Goal: Task Accomplishment & Management: Complete application form

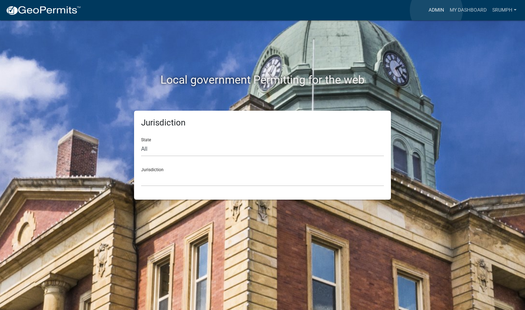
click at [436, 10] on link "Admin" at bounding box center [436, 10] width 21 height 13
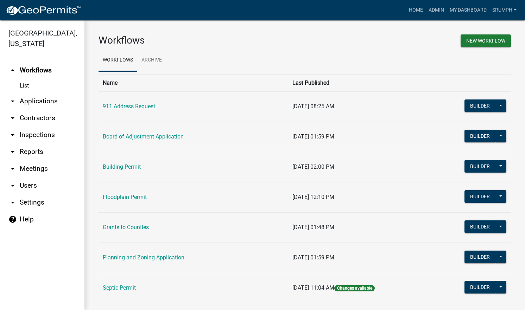
click at [37, 93] on link "arrow_drop_down Applications" at bounding box center [42, 101] width 84 height 17
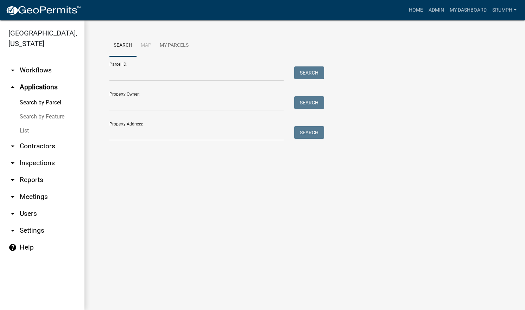
click at [23, 124] on link "List" at bounding box center [42, 131] width 84 height 14
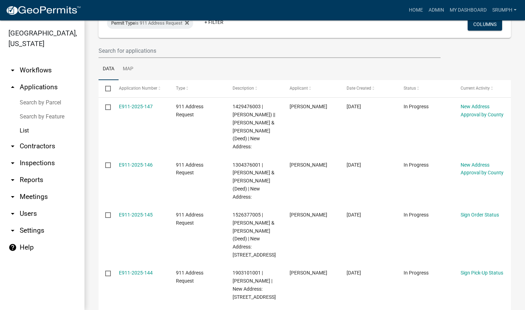
scroll to position [59, 0]
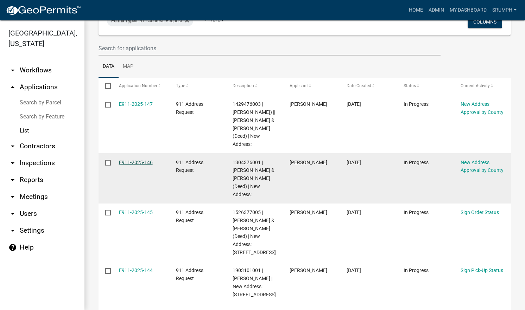
click at [136, 161] on link "E911-2025-146" at bounding box center [136, 163] width 34 height 6
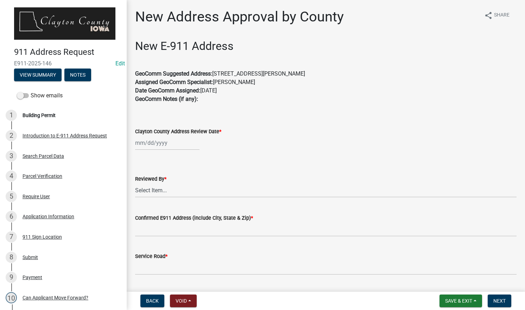
drag, startPoint x: 306, startPoint y: 73, endPoint x: 216, endPoint y: 73, distance: 89.8
click at [216, 73] on p "GeoComm Suggested Address: [STREET_ADDRESS][PERSON_NAME] Assigned GeoComm Speci…" at bounding box center [326, 91] width 382 height 42
click at [290, 77] on p "GeoComm Suggested Address: [STREET_ADDRESS][PERSON_NAME] Assigned GeoComm Speci…" at bounding box center [326, 91] width 382 height 42
drag, startPoint x: 307, startPoint y: 72, endPoint x: 216, endPoint y: 73, distance: 90.8
click at [216, 73] on p "GeoComm Suggested Address: [STREET_ADDRESS][PERSON_NAME] Assigned GeoComm Speci…" at bounding box center [326, 91] width 382 height 42
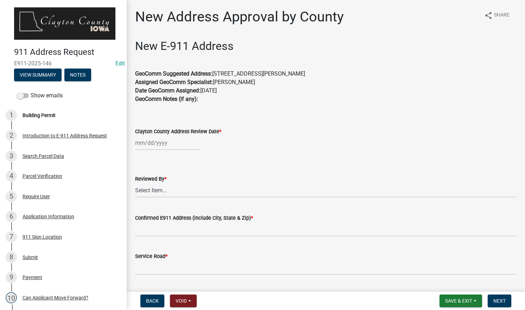
drag, startPoint x: 216, startPoint y: 73, endPoint x: 221, endPoint y: 74, distance: 4.6
copy p "[STREET_ADDRESS][PERSON_NAME]"
click at [167, 145] on div at bounding box center [167, 143] width 64 height 14
select select "10"
select select "2025"
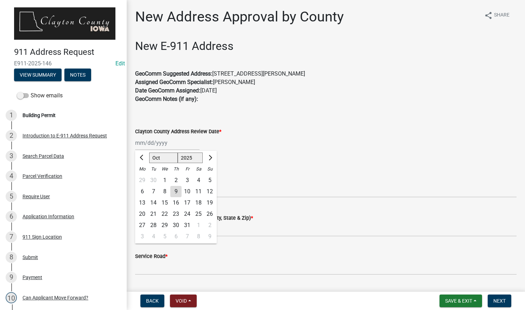
click at [177, 191] on div "9" at bounding box center [175, 191] width 11 height 11
type input "[DATE]"
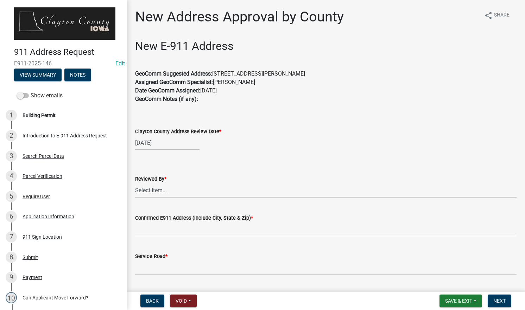
click at [183, 194] on select "Select Item... [PERSON_NAME]" at bounding box center [326, 190] width 382 height 14
click at [135, 183] on select "Select Item... [PERSON_NAME]" at bounding box center [326, 190] width 382 height 14
select select "8710e60e-9d76-42f9-b143-1f861fdefba8"
click at [160, 227] on input "Confirmed E911 Address (include City, State & Zip) *" at bounding box center [326, 229] width 382 height 14
paste input "[STREET_ADDRESS][PERSON_NAME]"
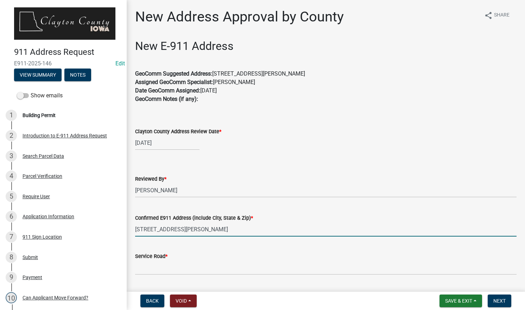
type input "[STREET_ADDRESS][PERSON_NAME]"
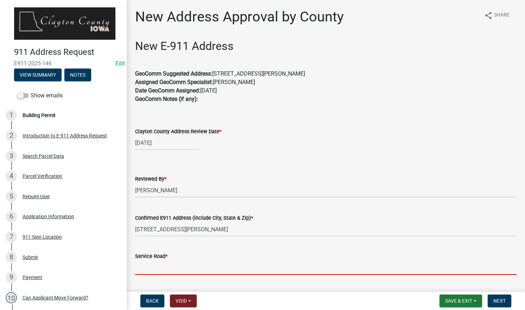
click at [155, 267] on input "Service Road *" at bounding box center [326, 268] width 382 height 14
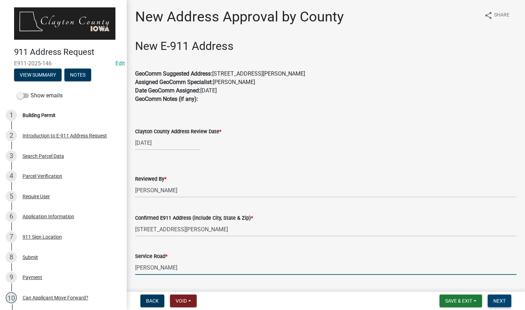
type input "[PERSON_NAME]"
click at [497, 301] on span "Next" at bounding box center [500, 302] width 12 height 6
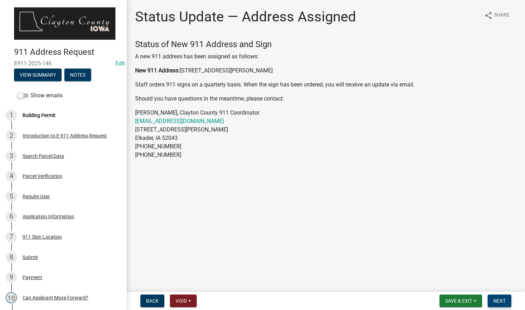
click at [497, 301] on span "Next" at bounding box center [500, 302] width 12 height 6
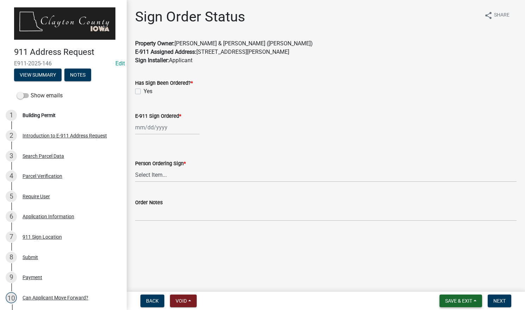
click at [448, 301] on span "Save & Exit" at bounding box center [458, 302] width 27 height 6
click at [446, 286] on button "Save & Exit" at bounding box center [454, 283] width 56 height 17
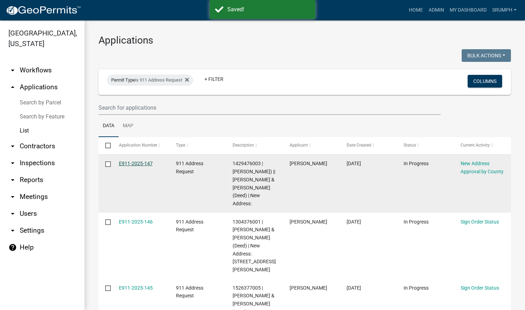
click at [146, 162] on link "E911-2025-147" at bounding box center [136, 164] width 34 height 6
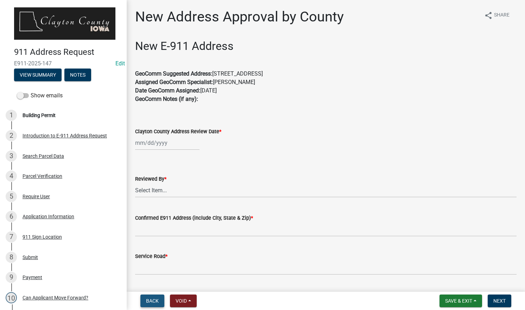
click at [152, 299] on span "Back" at bounding box center [152, 302] width 13 height 6
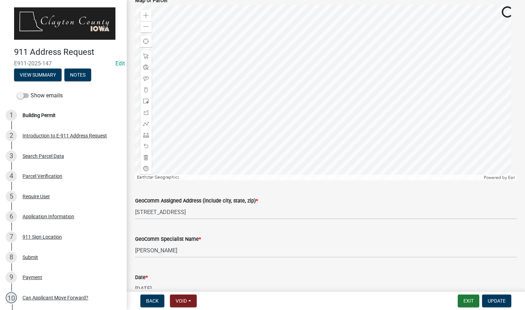
scroll to position [199, 0]
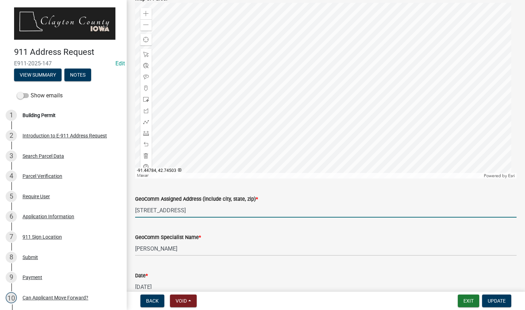
click at [151, 210] on input "[STREET_ADDRESS]" at bounding box center [326, 210] width 382 height 14
type input "[STREET_ADDRESS]"
click at [497, 299] on span "Update" at bounding box center [497, 302] width 18 height 6
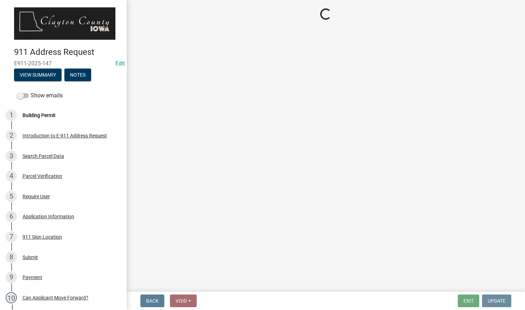
scroll to position [0, 0]
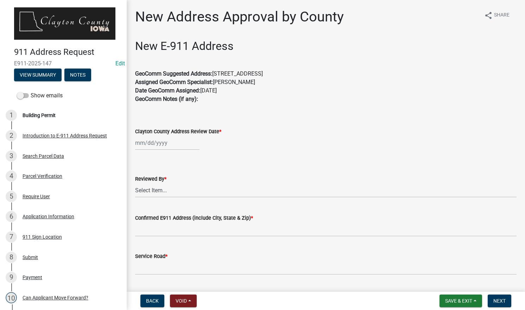
drag, startPoint x: 351, startPoint y: 75, endPoint x: 216, endPoint y: 73, distance: 134.8
click at [216, 73] on p "GeoComm Suggested Address: [STREET_ADDRESS] Assigned GeoComm Specialist: [PERSO…" at bounding box center [326, 91] width 382 height 42
drag, startPoint x: 216, startPoint y: 73, endPoint x: 230, endPoint y: 75, distance: 13.9
copy p "[STREET_ADDRESS]"
click at [168, 144] on div at bounding box center [167, 143] width 64 height 14
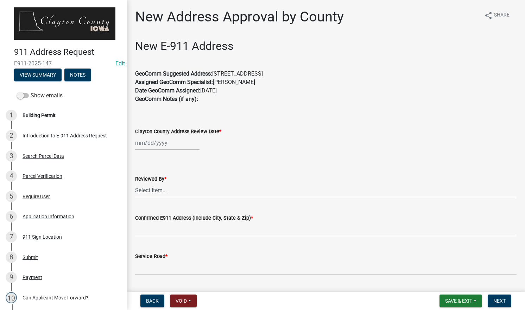
select select "10"
select select "2025"
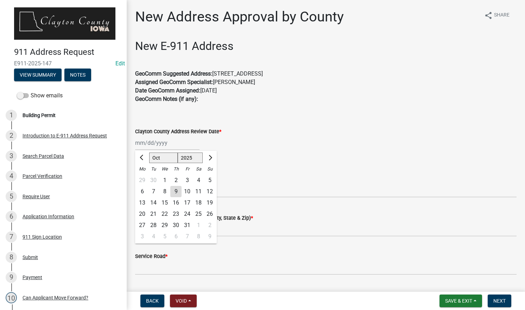
click at [176, 192] on div "9" at bounding box center [175, 191] width 11 height 11
type input "[DATE]"
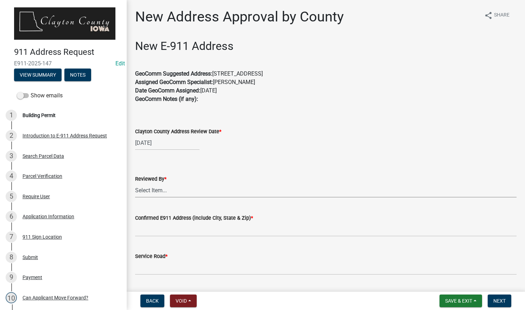
click at [171, 189] on select "Select Item... [PERSON_NAME]" at bounding box center [326, 190] width 382 height 14
click at [135, 183] on select "Select Item... [PERSON_NAME]" at bounding box center [326, 190] width 382 height 14
select select "8710e60e-9d76-42f9-b143-1f861fdefba8"
click at [156, 230] on input "Confirmed E911 Address (include City, State & Zip) *" at bounding box center [326, 229] width 382 height 14
paste input "[STREET_ADDRESS]"
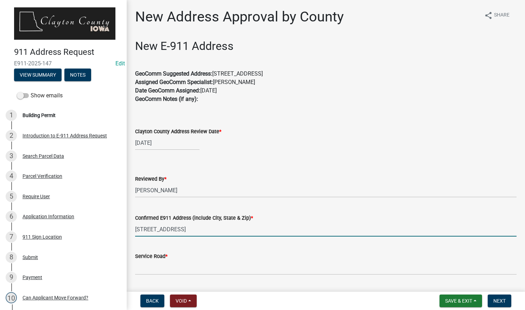
type input "[STREET_ADDRESS]"
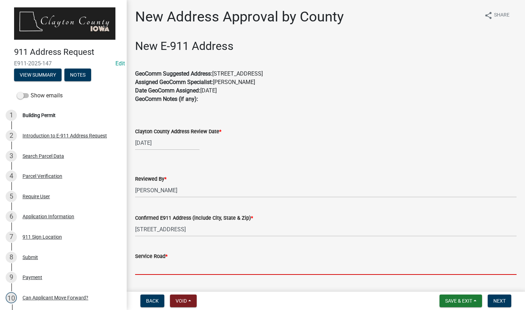
click at [158, 268] on input "Service Road *" at bounding box center [326, 268] width 382 height 14
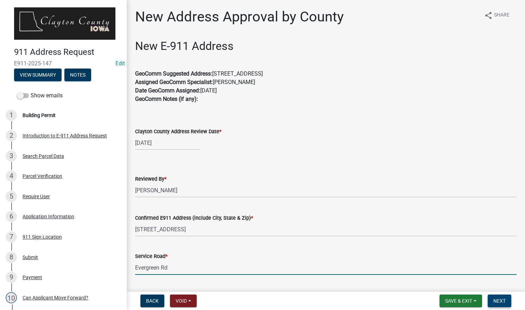
type input "Evergreen Rd"
click at [501, 301] on span "Next" at bounding box center [500, 302] width 12 height 6
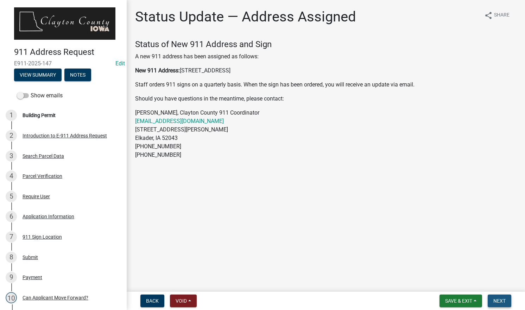
click at [498, 300] on span "Next" at bounding box center [500, 302] width 12 height 6
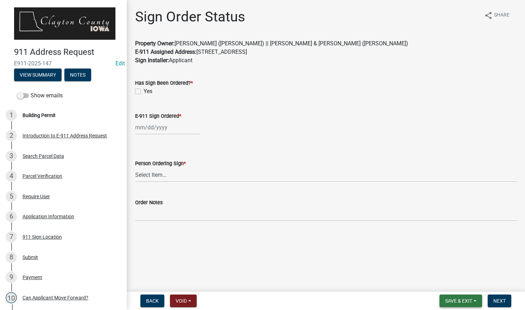
click at [454, 300] on span "Save & Exit" at bounding box center [458, 302] width 27 height 6
click at [444, 282] on button "Save & Exit" at bounding box center [454, 283] width 56 height 17
